Goal: Find specific page/section: Find specific page/section

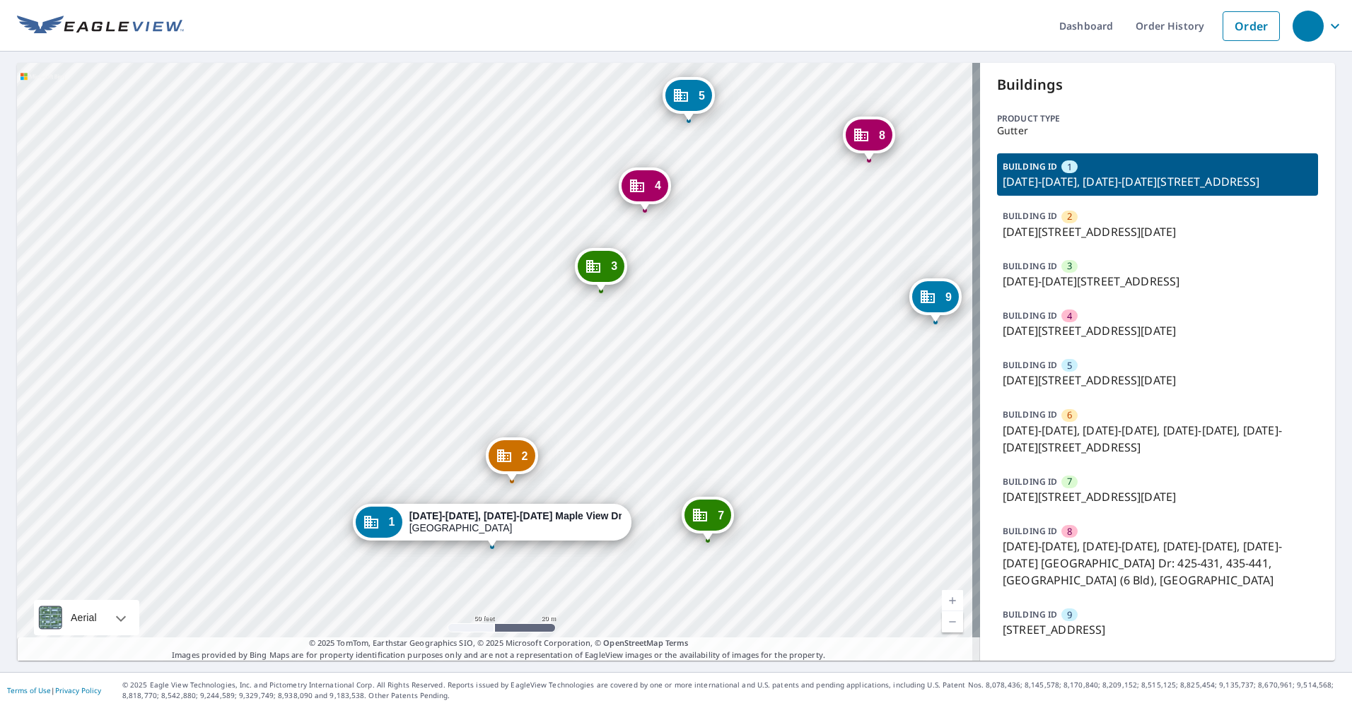
drag, startPoint x: 659, startPoint y: 320, endPoint x: 639, endPoint y: 313, distance: 20.8
click at [640, 313] on div "2 [DATE]-[DATE][STREET_ADDRESS] 3 [DATE]-[DATE][STREET_ADDRESS] 4 [DATE]-[DATE]…" at bounding box center [498, 362] width 963 height 598
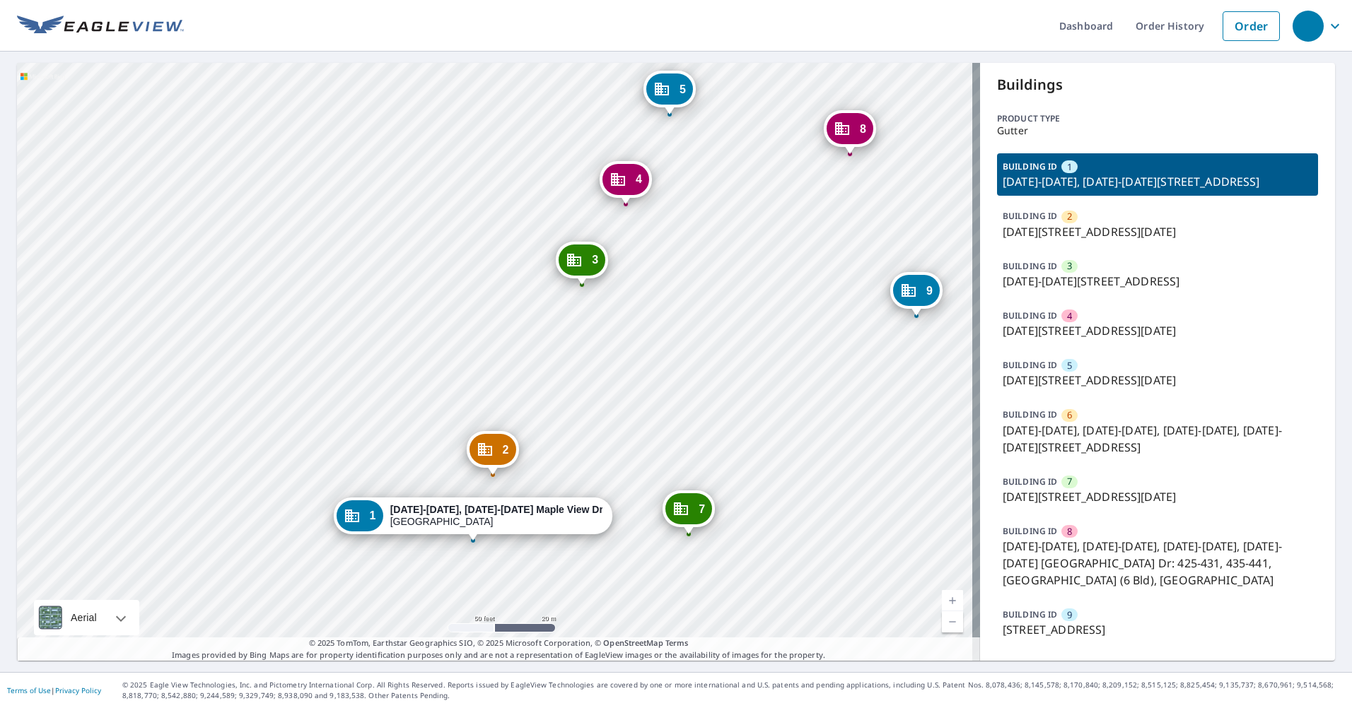
click at [691, 199] on div "2 [DATE]-[DATE][STREET_ADDRESS] 3 [DATE]-[DATE][STREET_ADDRESS] 4 [DATE]-[DATE]…" at bounding box center [498, 362] width 963 height 598
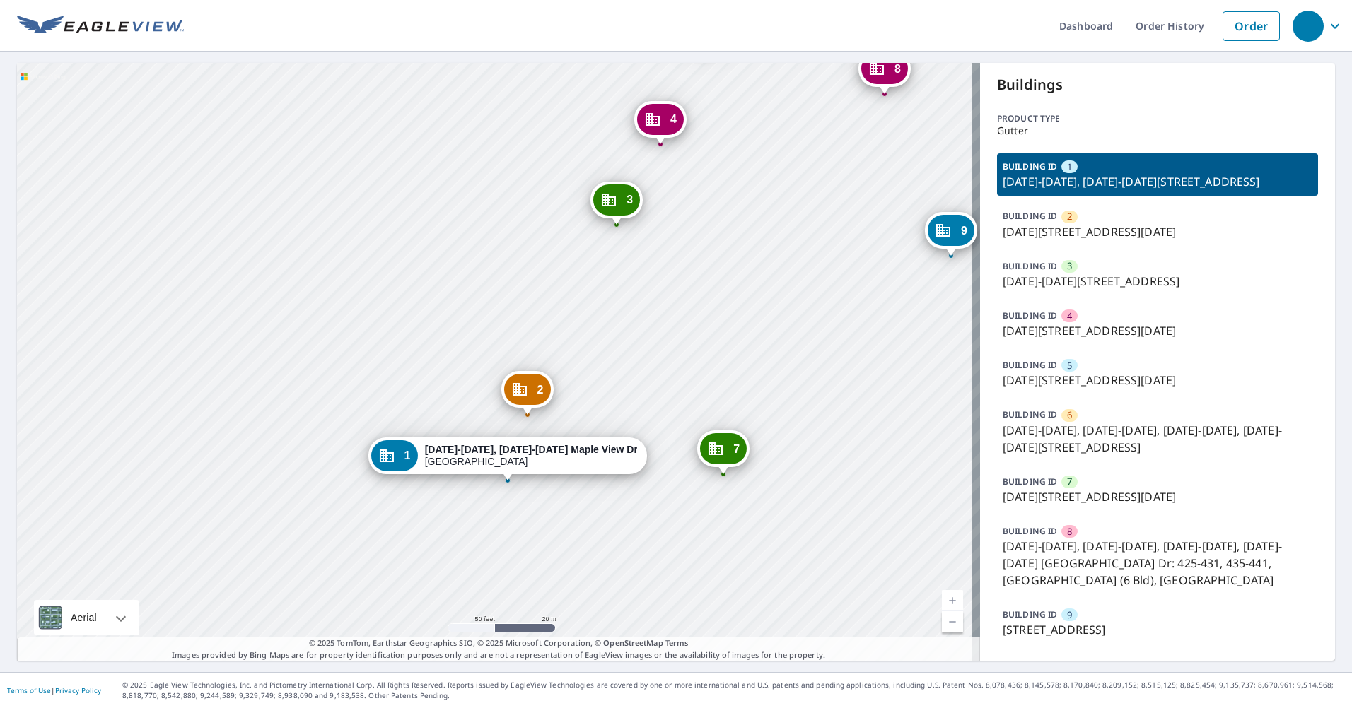
drag, startPoint x: 685, startPoint y: 258, endPoint x: 680, endPoint y: 310, distance: 51.9
click at [660, 342] on div "2 [DATE]-[DATE][STREET_ADDRESS] 3 [DATE]-[DATE][STREET_ADDRESS] 4 [DATE]-[DATE]…" at bounding box center [498, 362] width 963 height 598
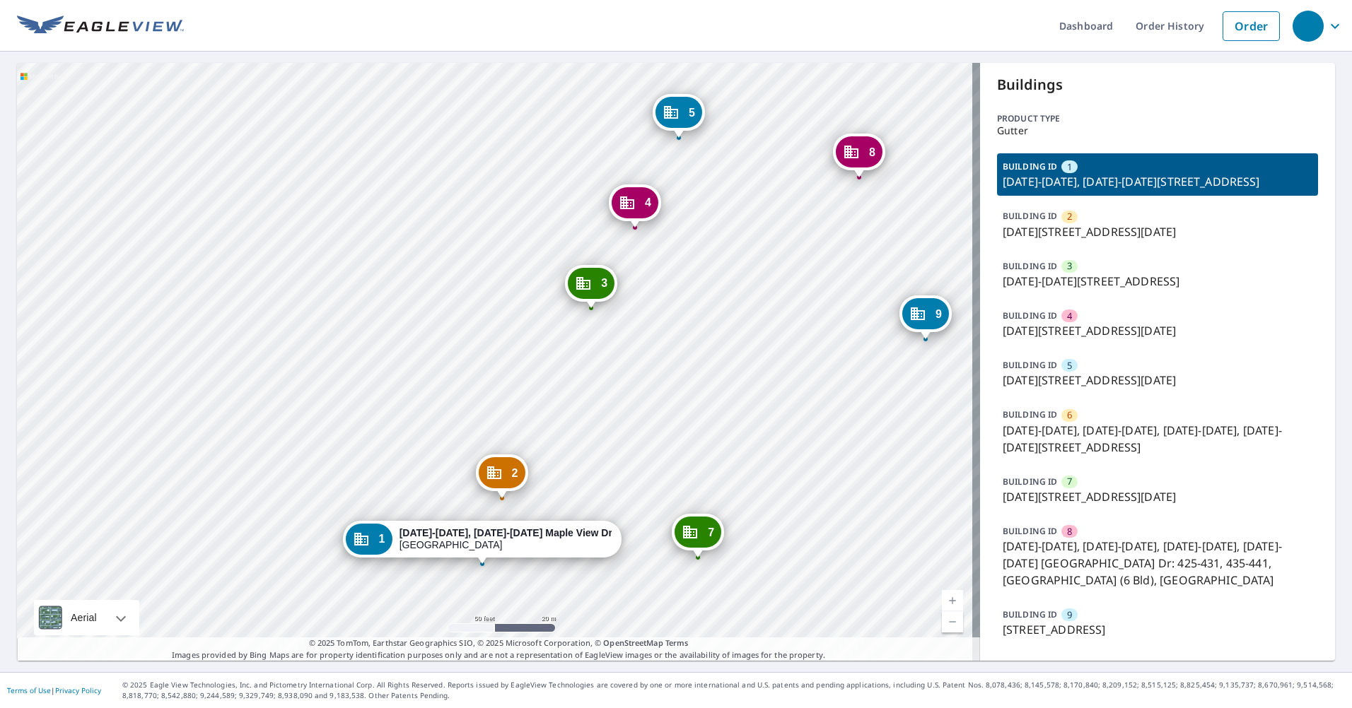
click at [543, 197] on div "2 [DATE]-[DATE][STREET_ADDRESS] 3 [DATE]-[DATE][STREET_ADDRESS] 4 [DATE]-[DATE]…" at bounding box center [498, 362] width 963 height 598
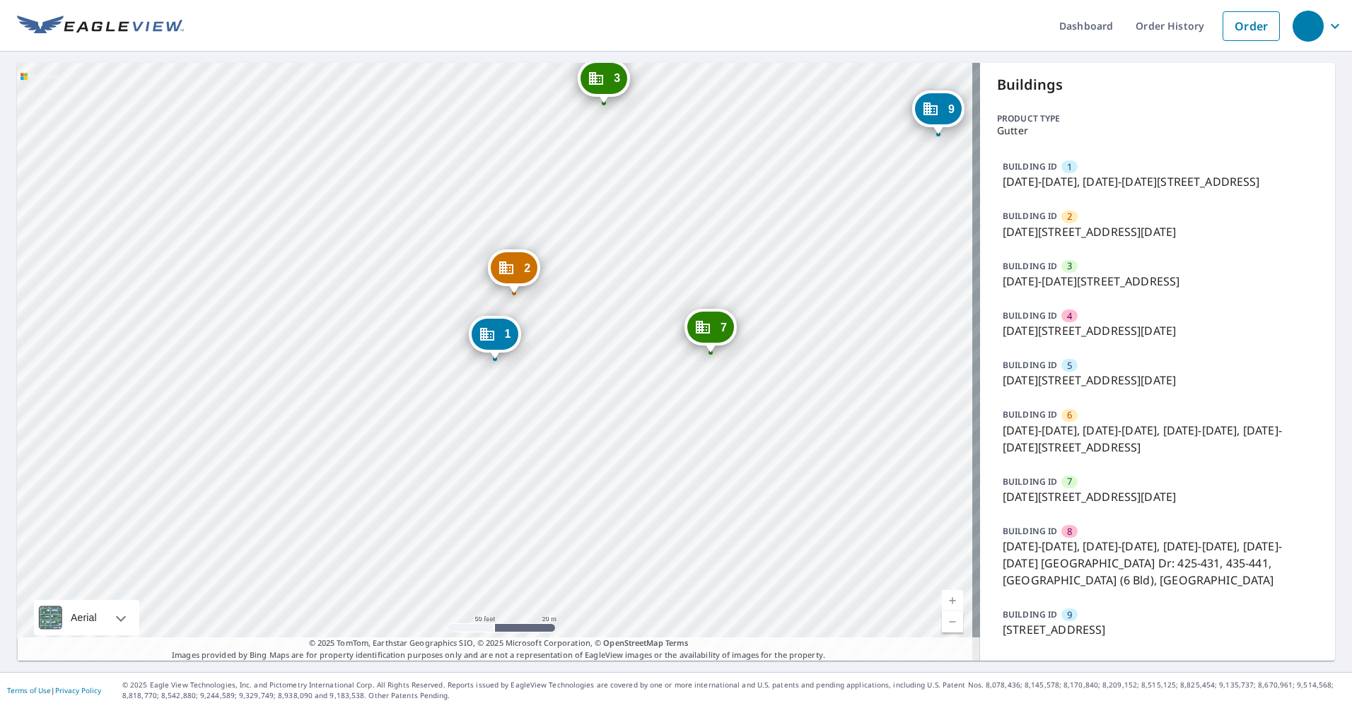
click at [540, 280] on div "2 [DATE][STREET_ADDRESS][DATE]" at bounding box center [514, 272] width 52 height 44
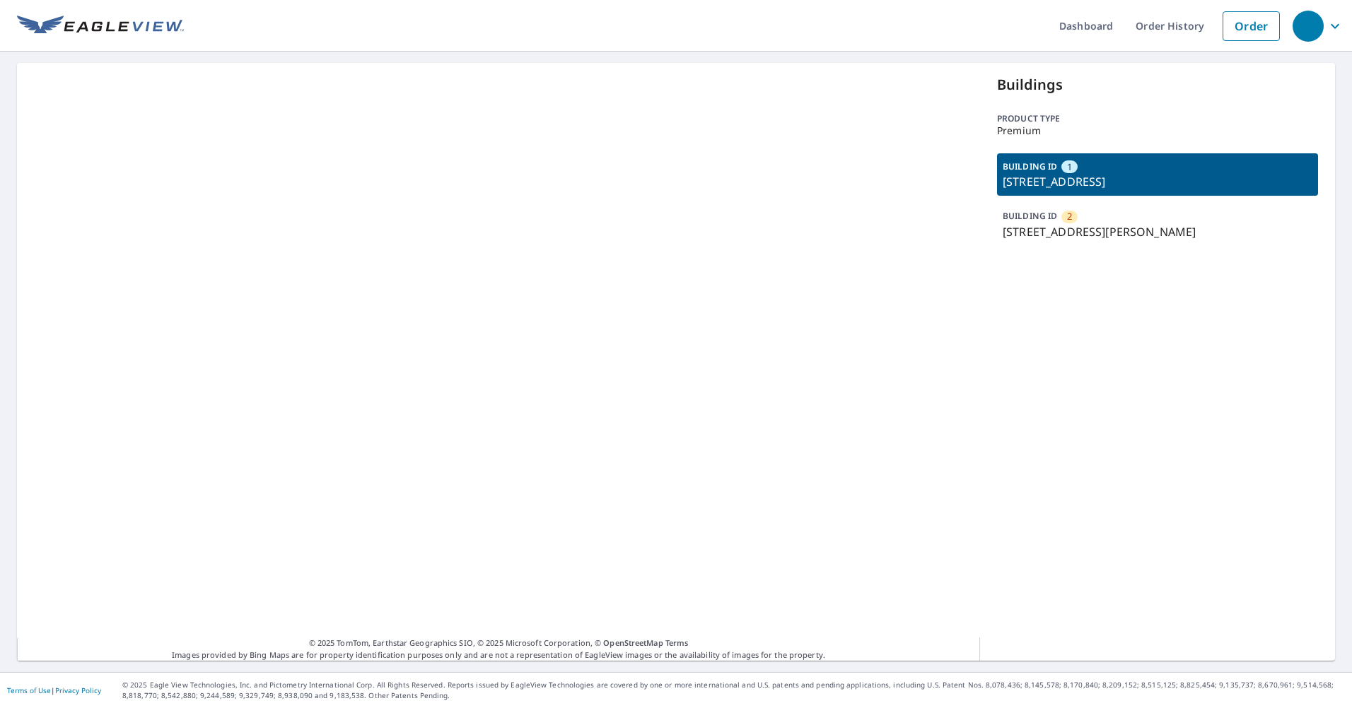
click at [882, 239] on div "© 2025 TomTom, Earthstar Geographics SIO, © 2025 Microsoft Corporation, © OpenS…" at bounding box center [498, 362] width 963 height 598
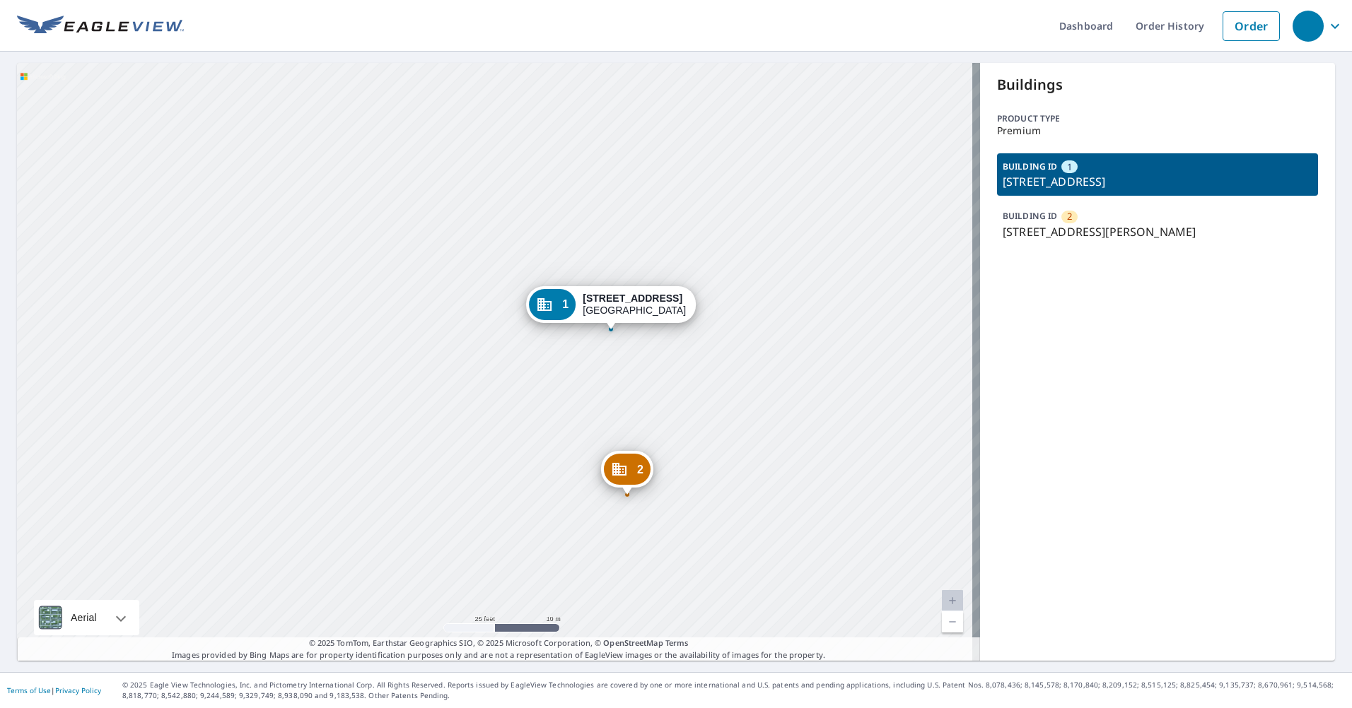
drag, startPoint x: 229, startPoint y: 267, endPoint x: 234, endPoint y: 196, distance: 71.6
click at [234, 196] on div "2 1210 Dewey Ave Rochester, NY 14613 1 377 Seneca Pkwy Rochester, NY 14613" at bounding box center [498, 362] width 963 height 598
click at [350, 300] on div "2 1210 Dewey Ave Rochester, NY 14613 1 377 Seneca Pkwy Rochester, NY 14613" at bounding box center [498, 362] width 963 height 598
click at [539, 172] on div "2 1210 Dewey Ave Rochester, NY 14613 1 377 Seneca Pkwy Rochester, NY 14613" at bounding box center [498, 362] width 963 height 598
click at [322, 97] on div "2 1210 Dewey Ave Rochester, NY 14613 1 377 Seneca Pkwy Rochester, NY 14613" at bounding box center [498, 362] width 963 height 598
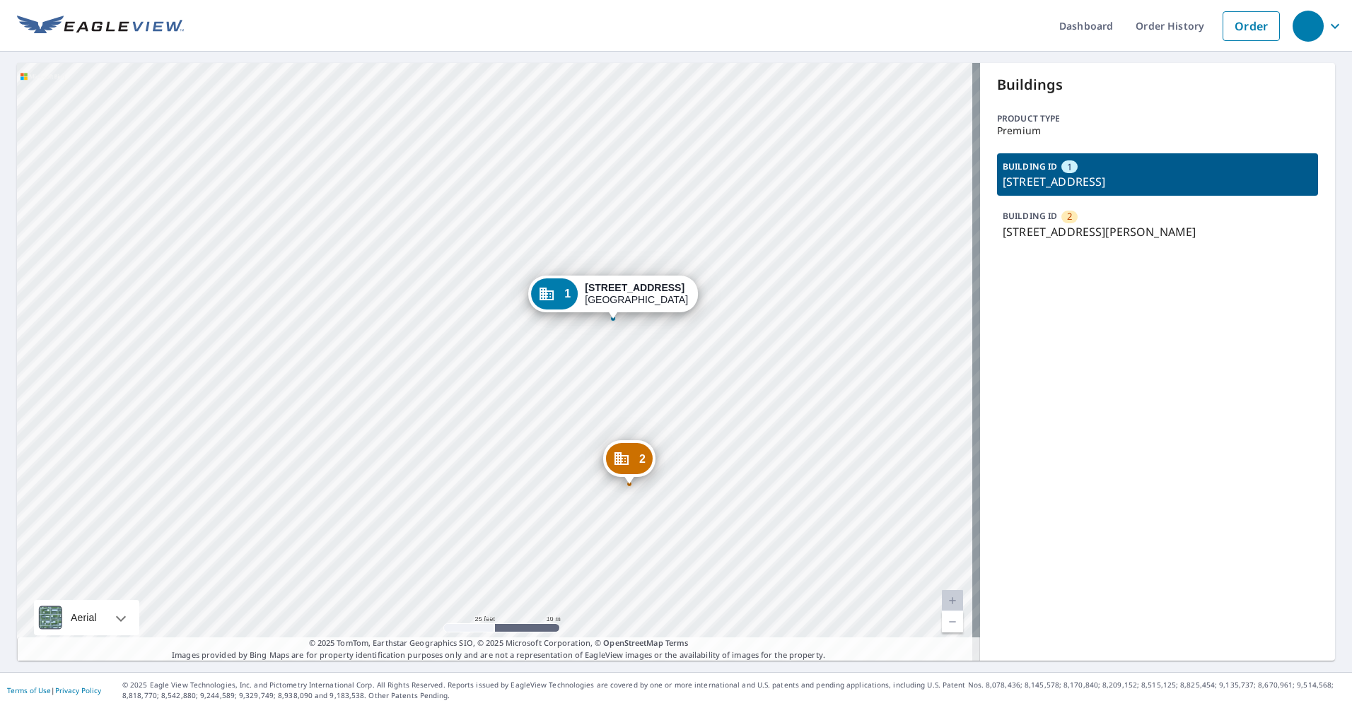
click at [652, 237] on div "2 1210 Dewey Ave Rochester, NY 14613 1 377 Seneca Pkwy Rochester, NY 14613" at bounding box center [498, 362] width 963 height 598
click at [582, 221] on div "2 1210 Dewey Ave Rochester, NY 14613 1 377 Seneca Pkwy Rochester, NY 14613" at bounding box center [498, 362] width 963 height 598
click at [542, 153] on div "2 1210 Dewey Ave Rochester, NY 14613 1 377 Seneca Pkwy Rochester, NY 14613" at bounding box center [498, 362] width 963 height 598
click at [634, 178] on div "2 1210 Dewey Ave Rochester, NY 14613 1 377 Seneca Pkwy Rochester, NY 14613" at bounding box center [498, 362] width 963 height 598
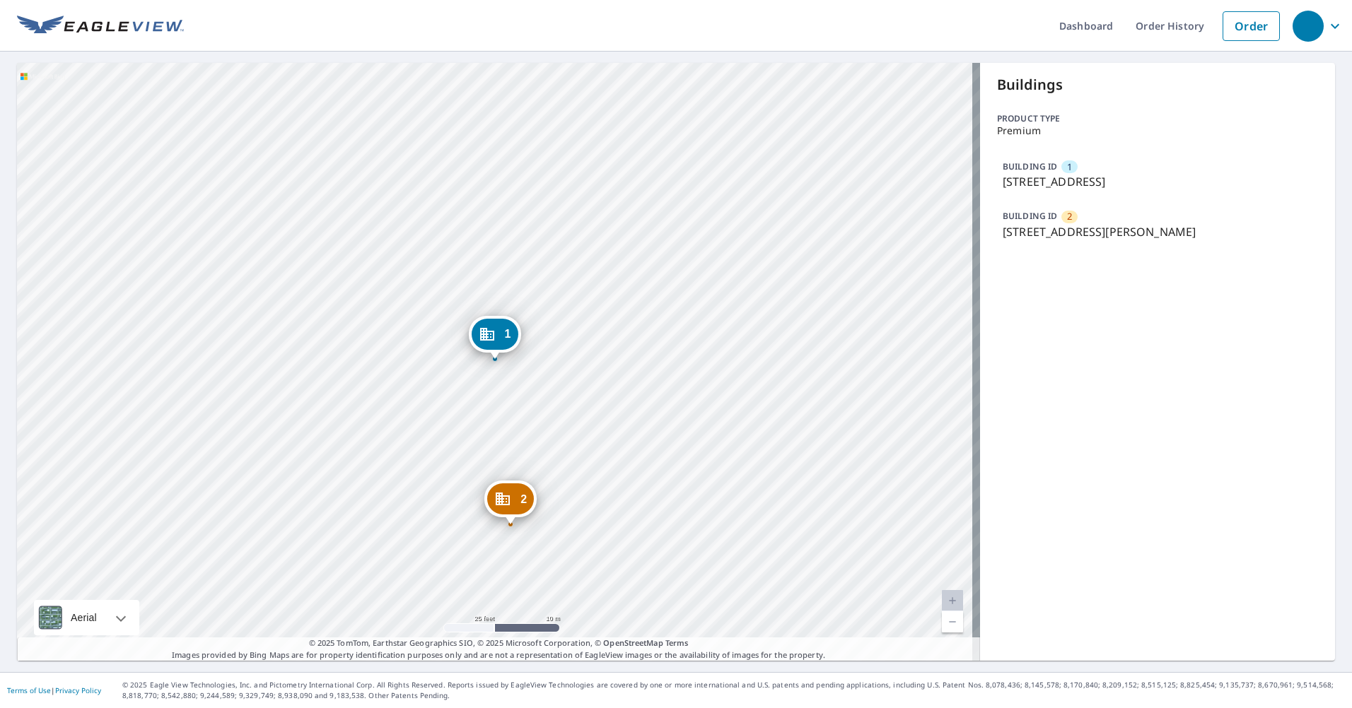
click at [588, 317] on div "2 1210 Dewey Ave Rochester, NY 14613 1 377 Seneca Pkwy Rochester, NY 14613" at bounding box center [498, 362] width 963 height 598
click at [726, 115] on div "2 1210 Dewey Ave Rochester, NY 14613 1 377 Seneca Pkwy Rochester, NY 14613" at bounding box center [498, 362] width 963 height 598
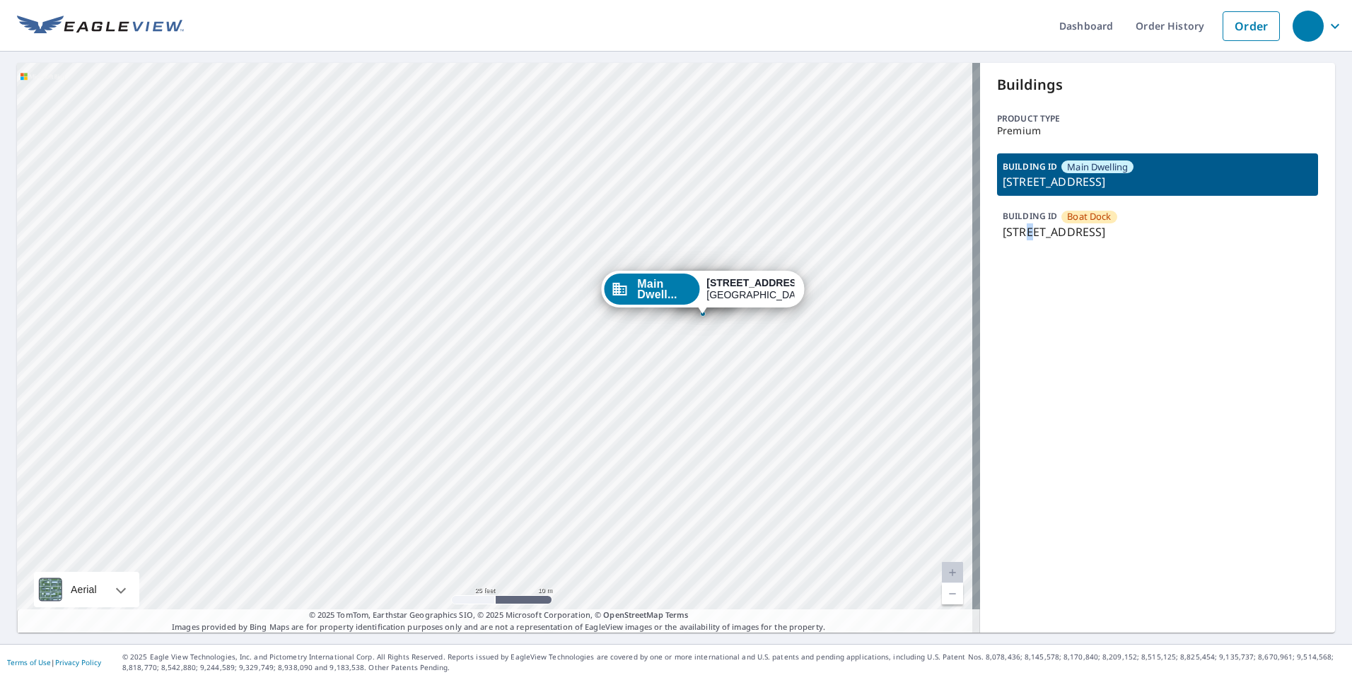
click at [1021, 228] on p "2400 River Rd, Granbury, TX, 76048" at bounding box center [1158, 231] width 310 height 17
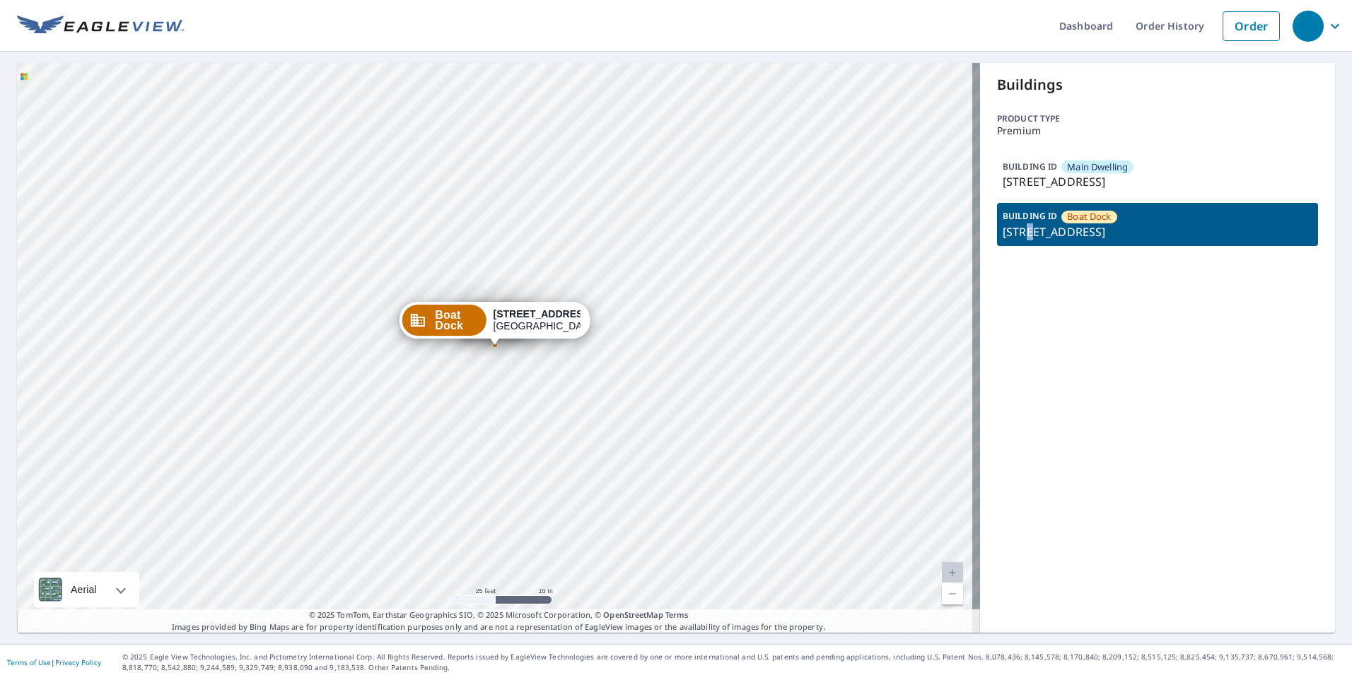
click at [564, 232] on div "Main Dwell... 2400 River Rd Granbury, TX 76048 Boat Dock 2400 River Rd Granbury…" at bounding box center [498, 348] width 963 height 570
click at [585, 186] on div "Main Dwell... 2400 River Rd Granbury, TX 76048 Boat Dock 2400 River Rd Granbury…" at bounding box center [498, 348] width 963 height 570
